Goal: Information Seeking & Learning: Understand process/instructions

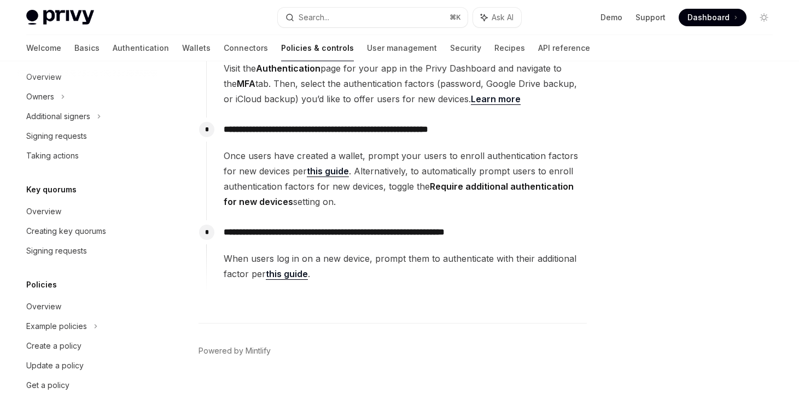
scroll to position [355, 0]
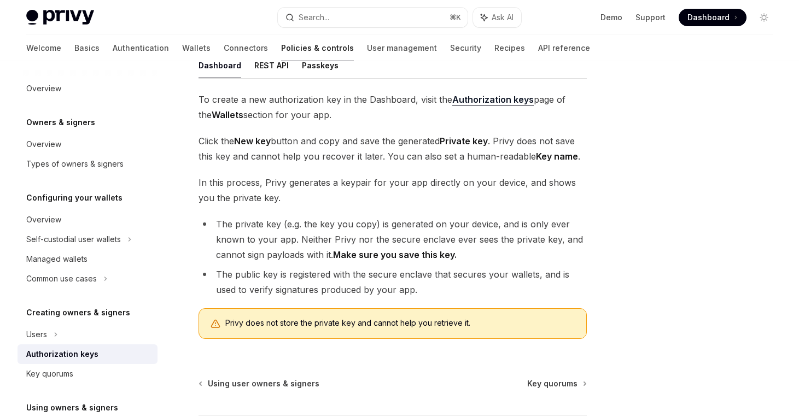
scroll to position [169, 0]
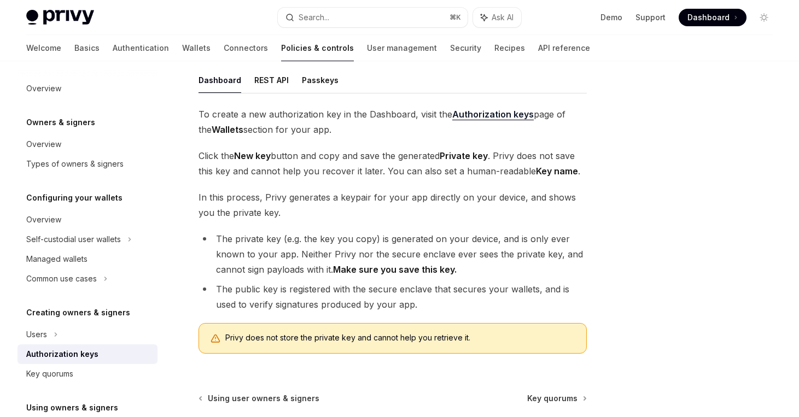
drag, startPoint x: 191, startPoint y: 114, endPoint x: 341, endPoint y: 135, distance: 151.3
click at [341, 135] on div "Creating owners & signers Authorization keys OpenAI Open in ChatGPT OpenAI Open…" at bounding box center [290, 219] width 598 height 611
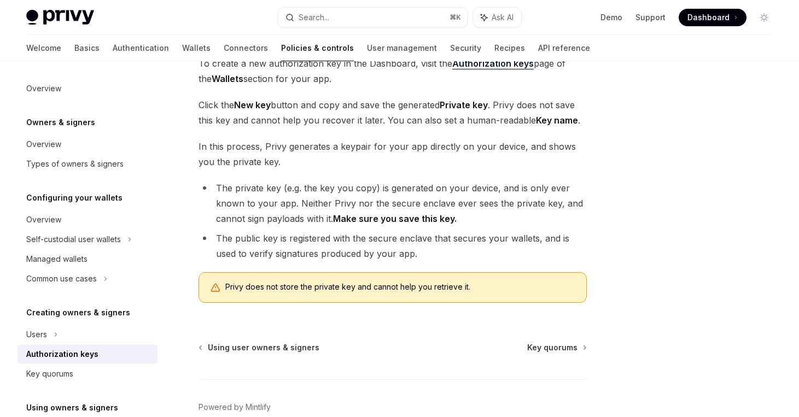
scroll to position [0, 0]
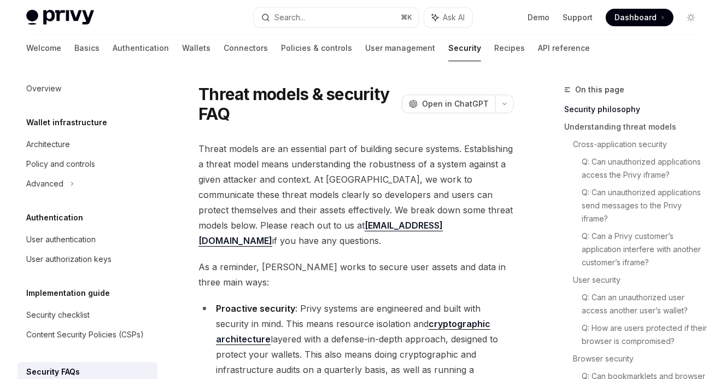
type textarea "*"
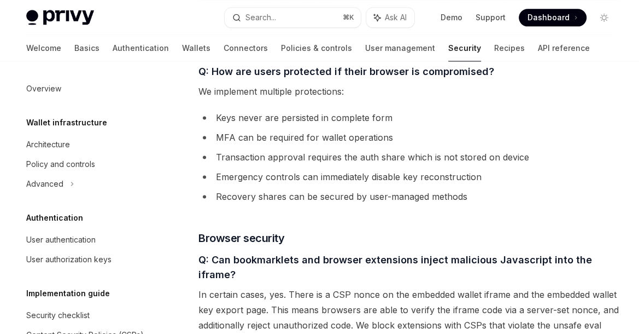
scroll to position [1120, 0]
